Goal: Transaction & Acquisition: Purchase product/service

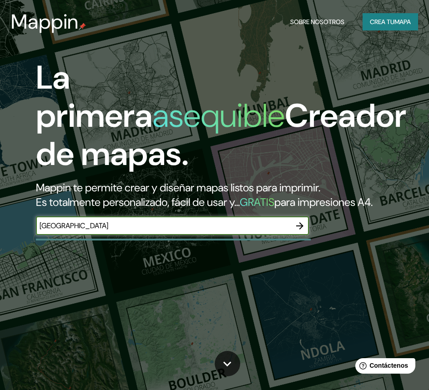
type input "[GEOGRAPHIC_DATA]"
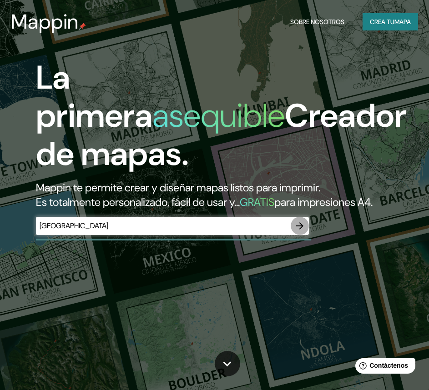
click at [303, 232] on icon "button" at bounding box center [299, 226] width 11 height 11
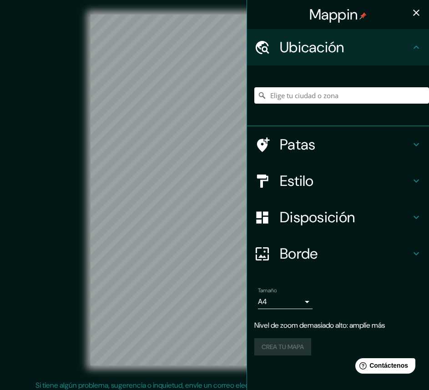
click at [287, 95] on input "Elige tu ciudad o zona" at bounding box center [341, 95] width 175 height 16
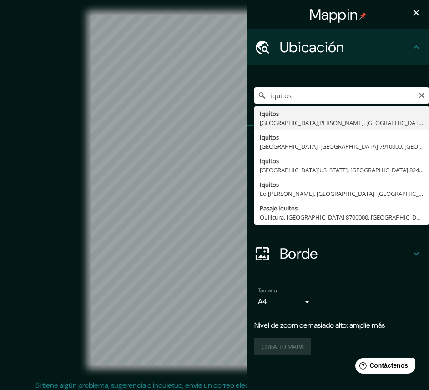
type input "Iquitos, [GEOGRAPHIC_DATA][PERSON_NAME], [GEOGRAPHIC_DATA]"
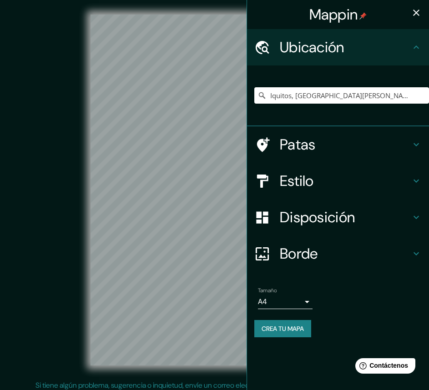
click at [26, 197] on div "© Mapbox © OpenStreetMap Improve this map" at bounding box center [214, 190] width 386 height 351
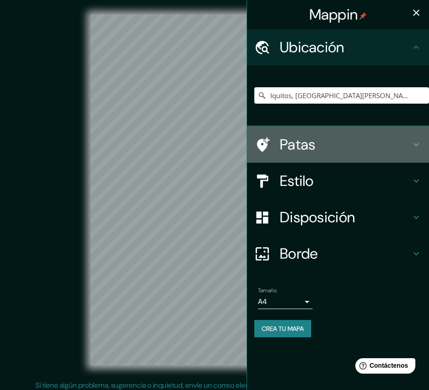
click at [409, 145] on h4 "Patas" at bounding box center [345, 145] width 131 height 18
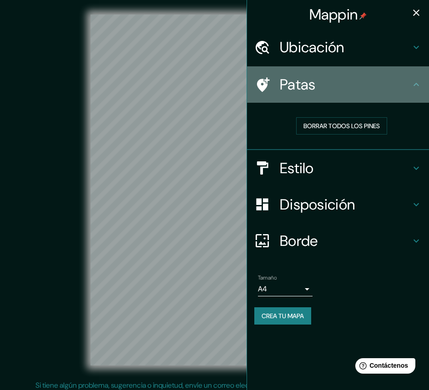
click at [423, 84] on div "Patas" at bounding box center [338, 84] width 182 height 36
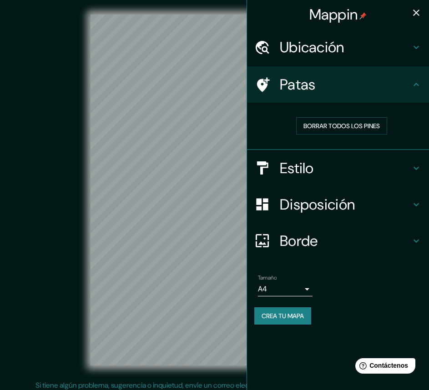
click at [412, 170] on icon at bounding box center [416, 168] width 11 height 11
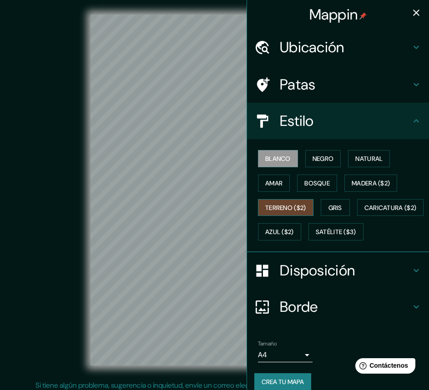
click at [265, 205] on font "Terreno ($2)" at bounding box center [285, 208] width 41 height 8
click at [358, 155] on font "Natural" at bounding box center [368, 159] width 27 height 8
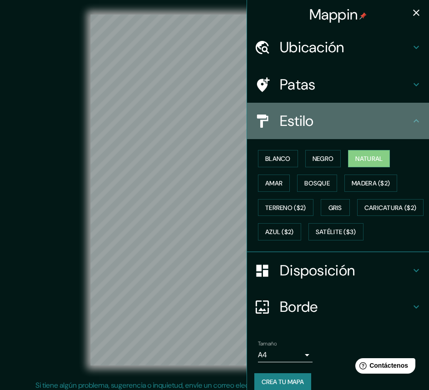
click at [411, 117] on icon at bounding box center [416, 121] width 11 height 11
click at [412, 121] on icon at bounding box center [416, 121] width 11 height 11
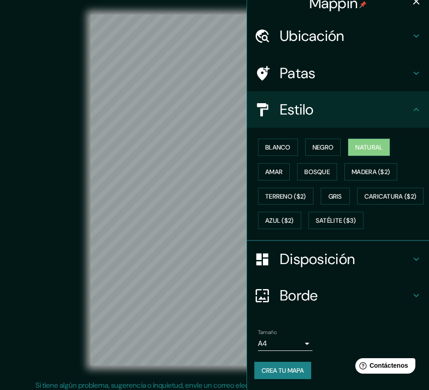
scroll to position [35, 0]
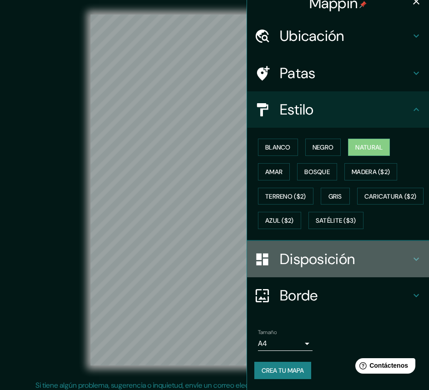
click at [411, 257] on icon at bounding box center [416, 259] width 11 height 11
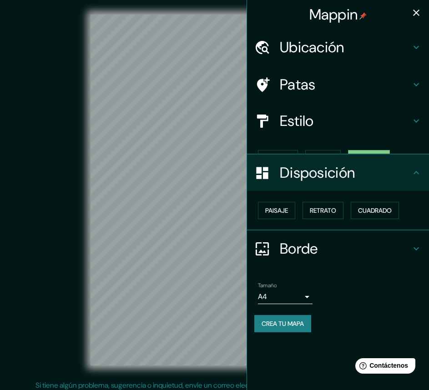
scroll to position [0, 0]
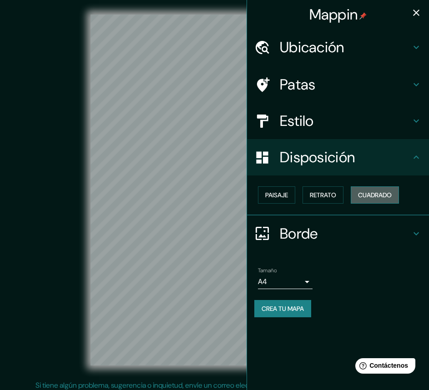
click at [368, 197] on font "Cuadrado" at bounding box center [375, 195] width 34 height 8
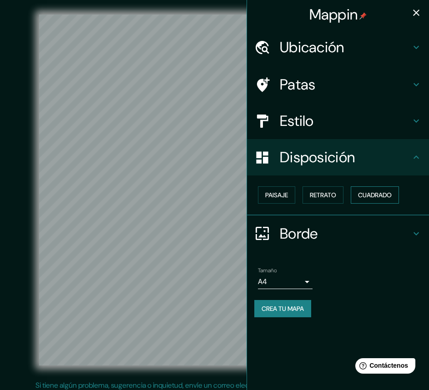
click at [379, 198] on font "Cuadrado" at bounding box center [375, 195] width 34 height 8
click at [284, 306] on font "Crea tu mapa" at bounding box center [283, 309] width 42 height 8
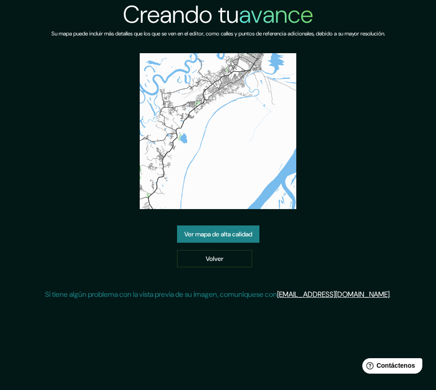
click at [221, 236] on font "Ver mapa de alta calidad" at bounding box center [218, 234] width 68 height 8
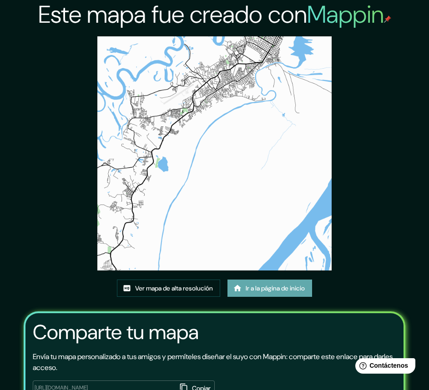
click at [264, 289] on font "Ir a la página de inicio" at bounding box center [275, 288] width 59 height 8
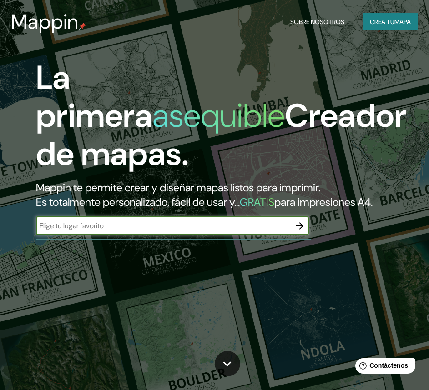
click at [88, 231] on input "text" at bounding box center [163, 226] width 255 height 10
type input "[GEOGRAPHIC_DATA]"
click at [296, 232] on icon "button" at bounding box center [299, 226] width 11 height 11
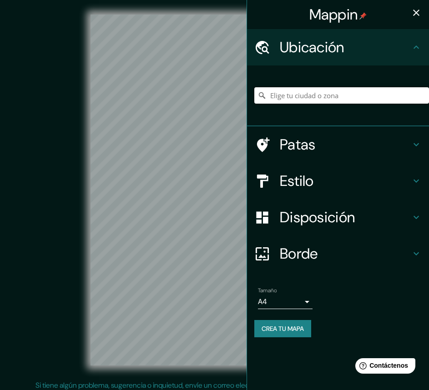
click at [292, 96] on input "Elige tu ciudad o zona" at bounding box center [341, 95] width 175 height 16
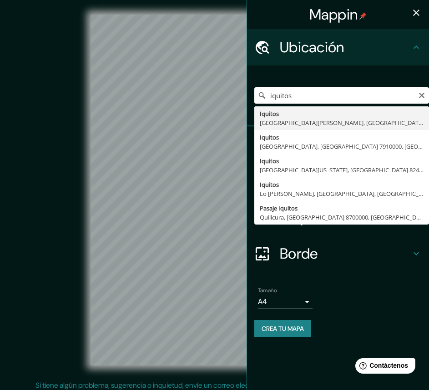
type input "Iquitos, [GEOGRAPHIC_DATA][PERSON_NAME], [GEOGRAPHIC_DATA]"
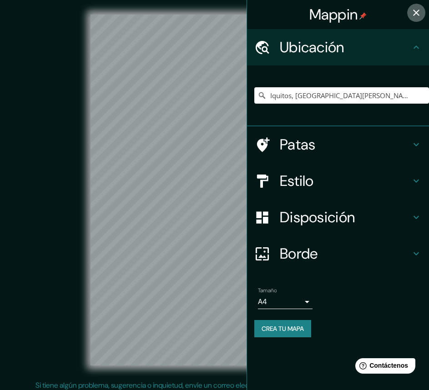
click at [418, 12] on icon "button" at bounding box center [416, 12] width 11 height 11
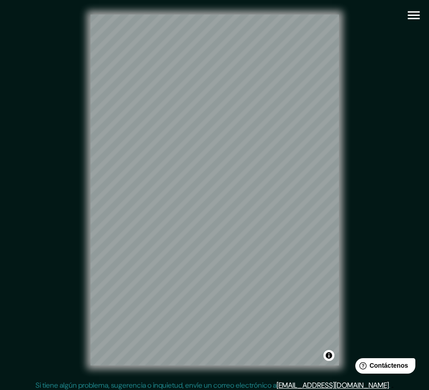
click at [414, 15] on icon "button" at bounding box center [414, 15] width 16 height 16
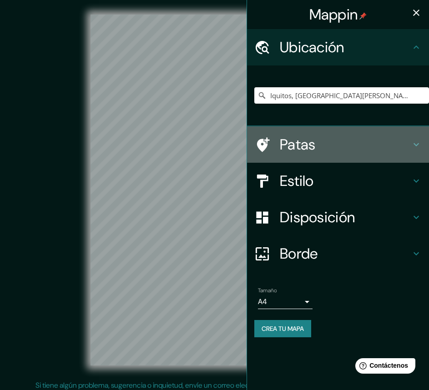
click at [417, 138] on div "Patas" at bounding box center [338, 144] width 182 height 36
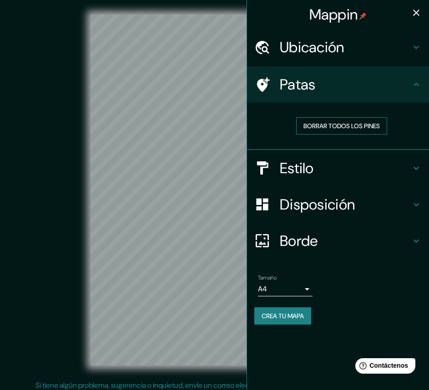
click at [347, 126] on font "Borrar todos los pines" at bounding box center [341, 126] width 76 height 8
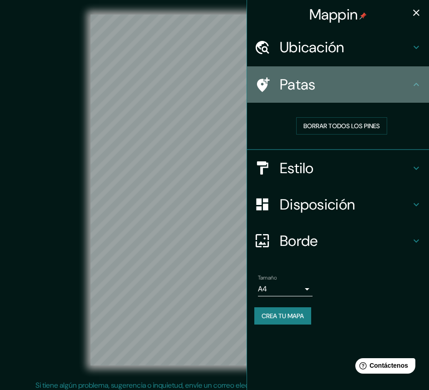
click at [261, 85] on icon at bounding box center [263, 84] width 13 height 15
click at [418, 87] on icon at bounding box center [416, 84] width 11 height 11
click at [417, 85] on icon at bounding box center [416, 84] width 5 height 3
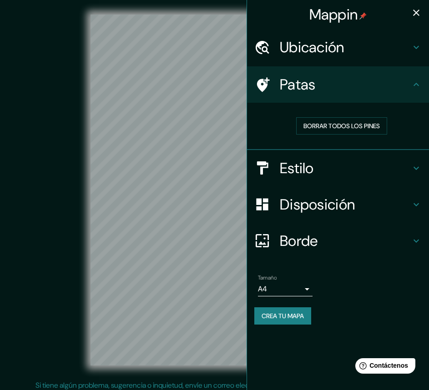
click at [416, 170] on icon at bounding box center [416, 168] width 11 height 11
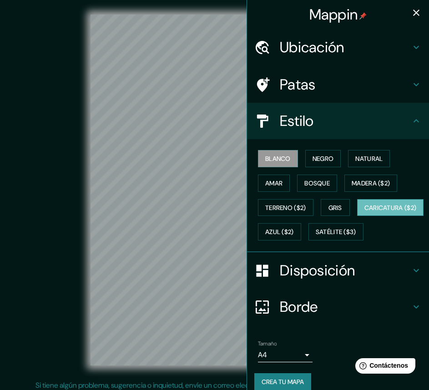
click at [364, 212] on font "Caricatura ($2)" at bounding box center [390, 208] width 52 height 8
click at [316, 237] on font "Satélite ($3)" at bounding box center [336, 232] width 40 height 8
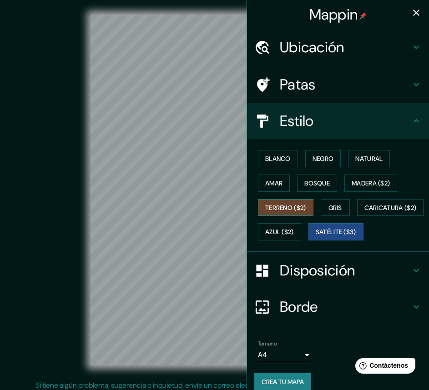
click at [275, 210] on font "Terreno ($2)" at bounding box center [285, 208] width 41 height 8
click at [277, 158] on font "Blanco" at bounding box center [277, 159] width 25 height 8
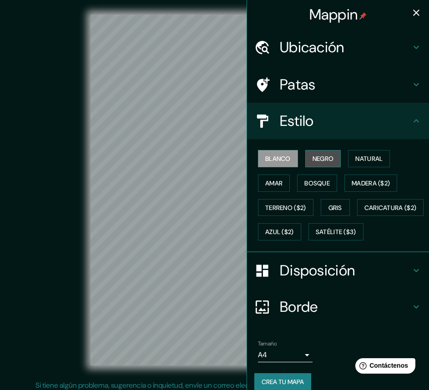
click at [322, 158] on font "Negro" at bounding box center [323, 159] width 21 height 8
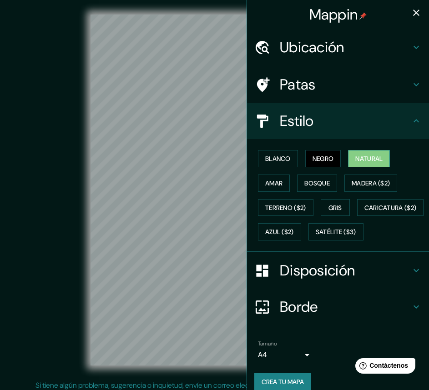
click at [375, 159] on font "Natural" at bounding box center [368, 159] width 27 height 8
click at [269, 184] on font "Amar" at bounding box center [273, 183] width 17 height 8
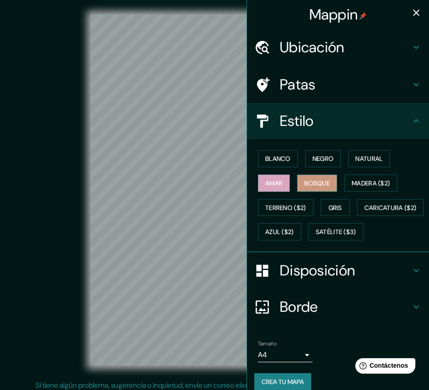
click at [325, 184] on font "Bosque" at bounding box center [316, 183] width 25 height 8
click at [364, 185] on font "Madera ($2)" at bounding box center [371, 183] width 38 height 8
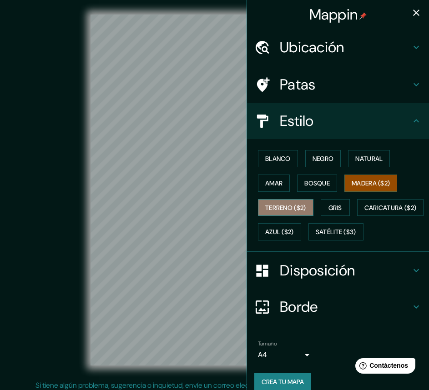
click at [272, 208] on font "Terreno ($2)" at bounding box center [285, 208] width 41 height 8
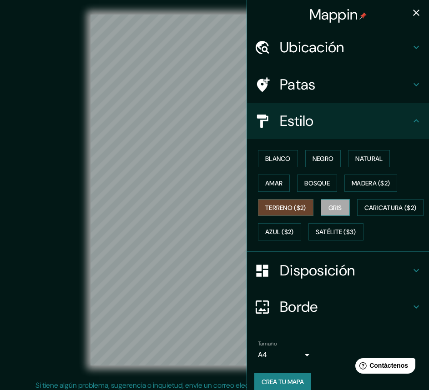
click at [337, 210] on font "Gris" at bounding box center [335, 208] width 14 height 8
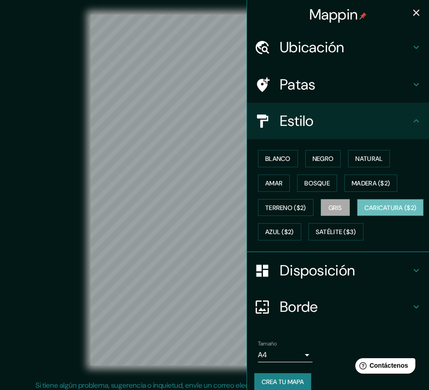
click at [364, 212] on font "Caricatura ($2)" at bounding box center [390, 208] width 52 height 8
click at [294, 232] on font "Azul ($2)" at bounding box center [279, 232] width 29 height 8
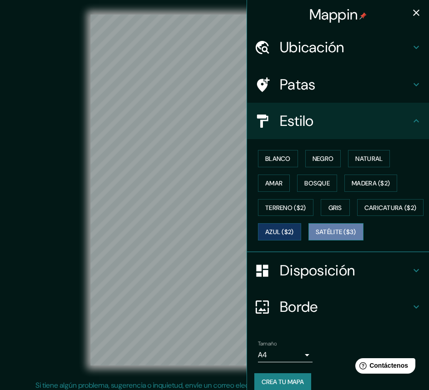
click at [316, 237] on font "Satélite ($3)" at bounding box center [336, 232] width 40 height 8
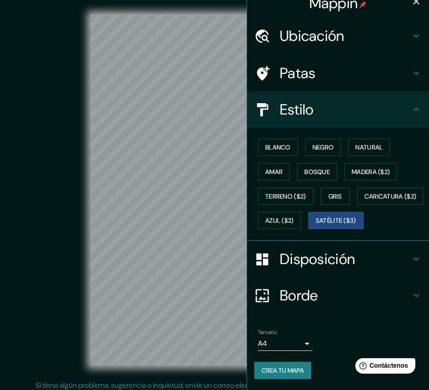
click at [411, 255] on icon at bounding box center [416, 259] width 11 height 11
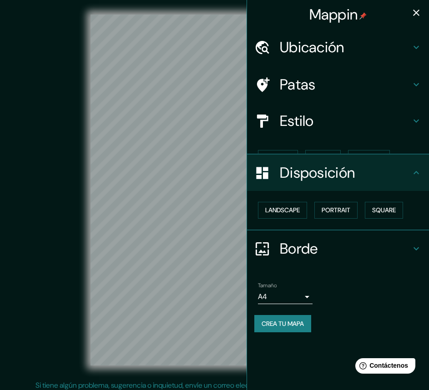
scroll to position [0, 0]
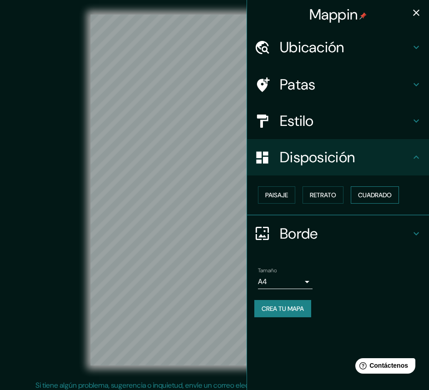
click at [377, 197] on font "Cuadrado" at bounding box center [375, 195] width 34 height 8
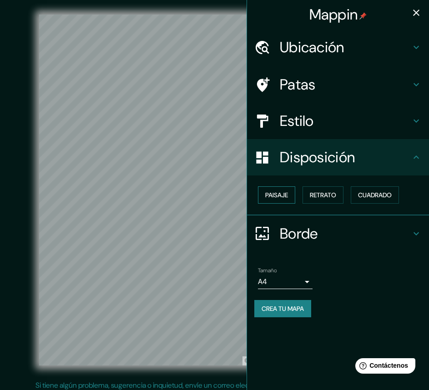
click at [275, 198] on font "Paisaje" at bounding box center [276, 195] width 23 height 8
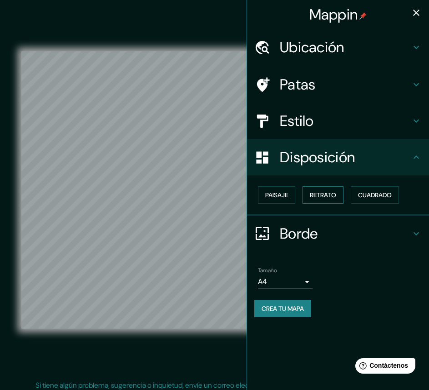
click at [323, 199] on font "Retrato" at bounding box center [323, 195] width 26 height 8
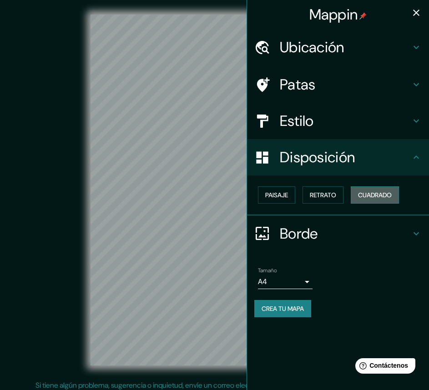
click at [369, 194] on font "Cuadrado" at bounding box center [375, 195] width 34 height 8
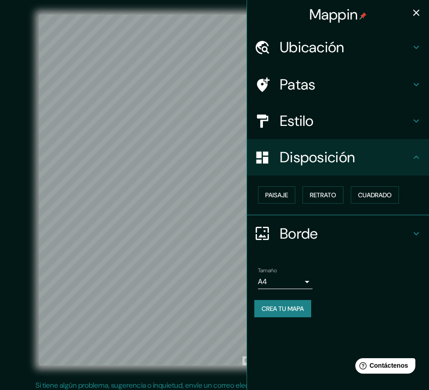
click at [418, 234] on icon at bounding box center [416, 233] width 5 height 3
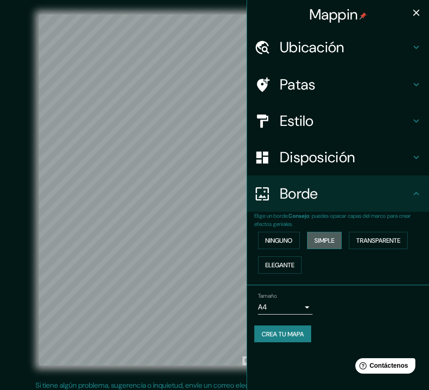
click at [328, 243] on font "Simple" at bounding box center [324, 241] width 20 height 8
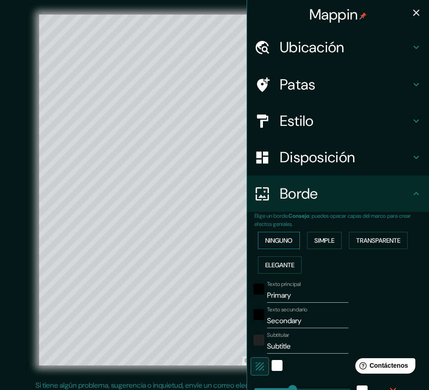
click at [273, 240] on font "Ninguno" at bounding box center [278, 241] width 27 height 8
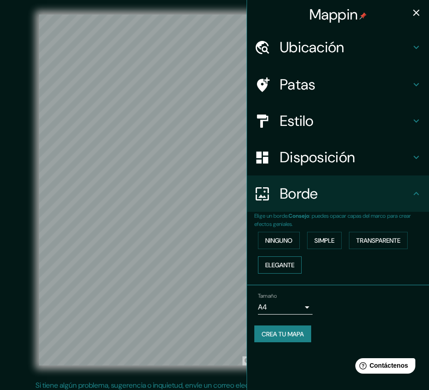
click at [281, 263] on font "Elegante" at bounding box center [279, 265] width 29 height 8
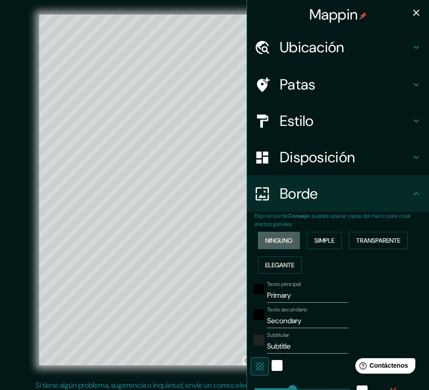
click at [283, 242] on font "Ninguno" at bounding box center [278, 241] width 27 height 8
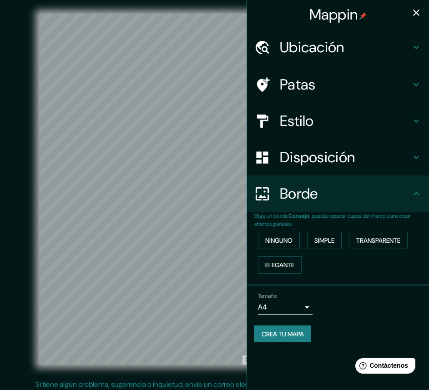
scroll to position [5, 0]
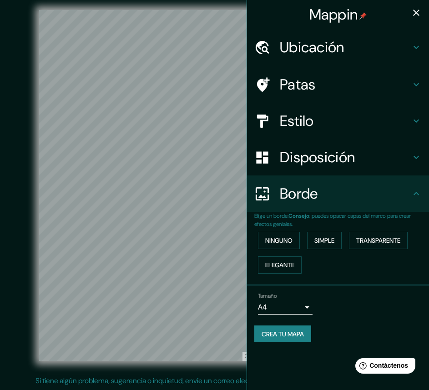
click at [307, 307] on body "Mappin Ubicación Iquitos, Departamento de Loreto, Perú Patas Estilo Disposición…" at bounding box center [214, 190] width 429 height 390
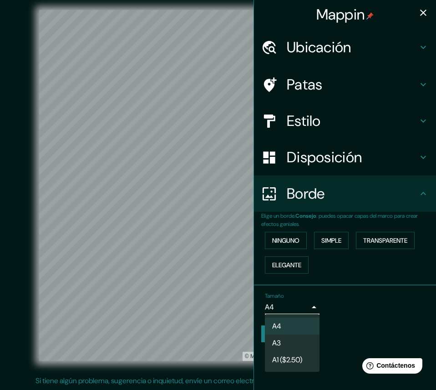
click at [360, 304] on div at bounding box center [218, 195] width 436 height 390
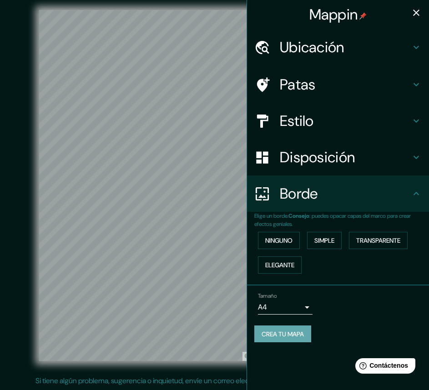
click at [286, 333] on font "Crea tu mapa" at bounding box center [283, 334] width 42 height 8
click at [288, 338] on font "Crea tu mapa" at bounding box center [283, 334] width 42 height 12
